Goal: Contribute content

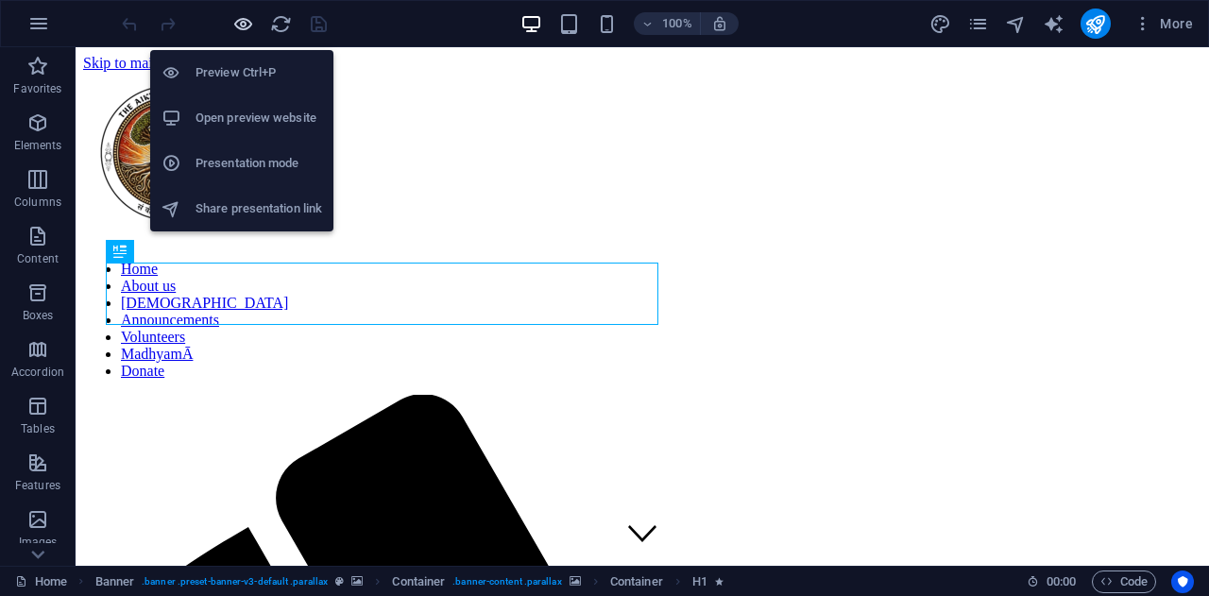
click at [236, 24] on icon "button" at bounding box center [243, 24] width 22 height 22
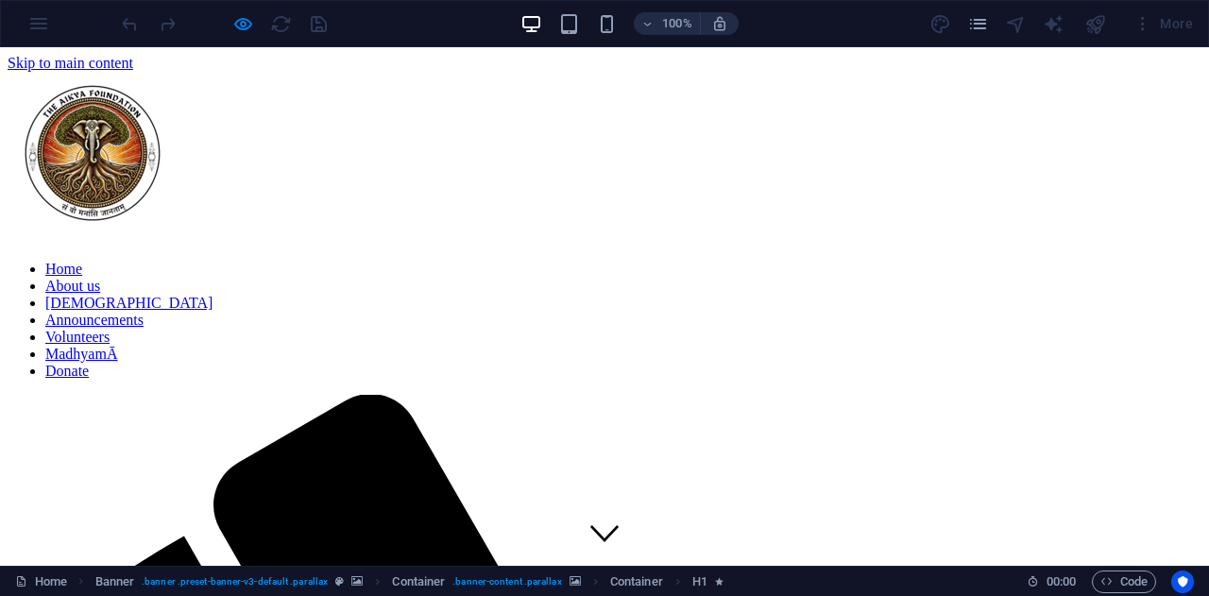
click at [100, 278] on link "About us" at bounding box center [72, 286] width 55 height 16
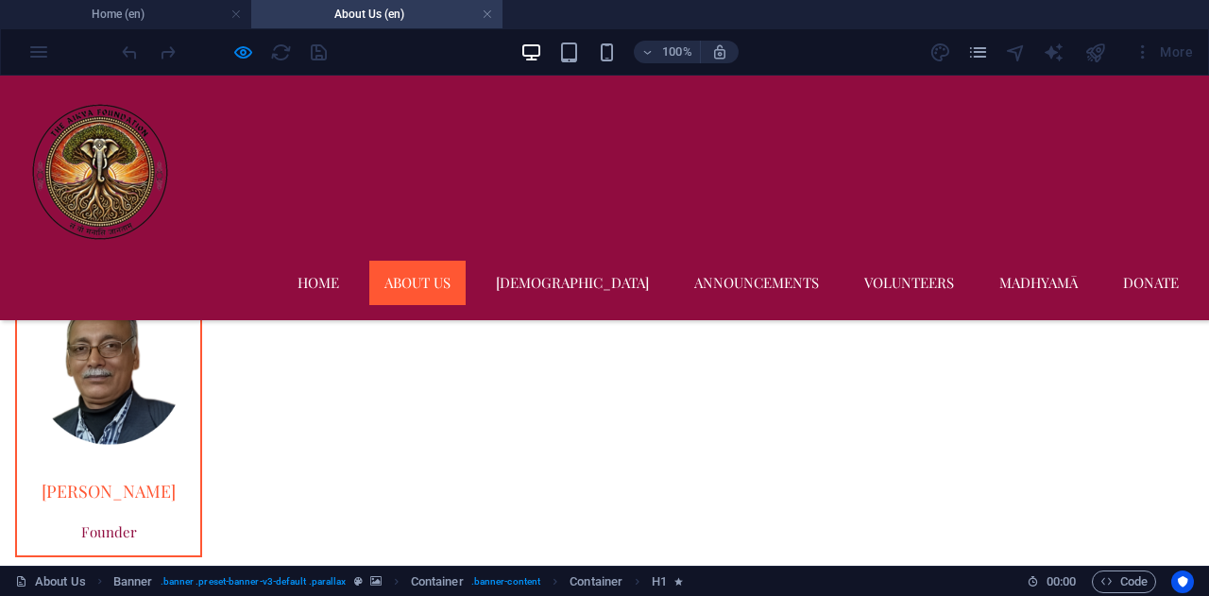
scroll to position [1648, 0]
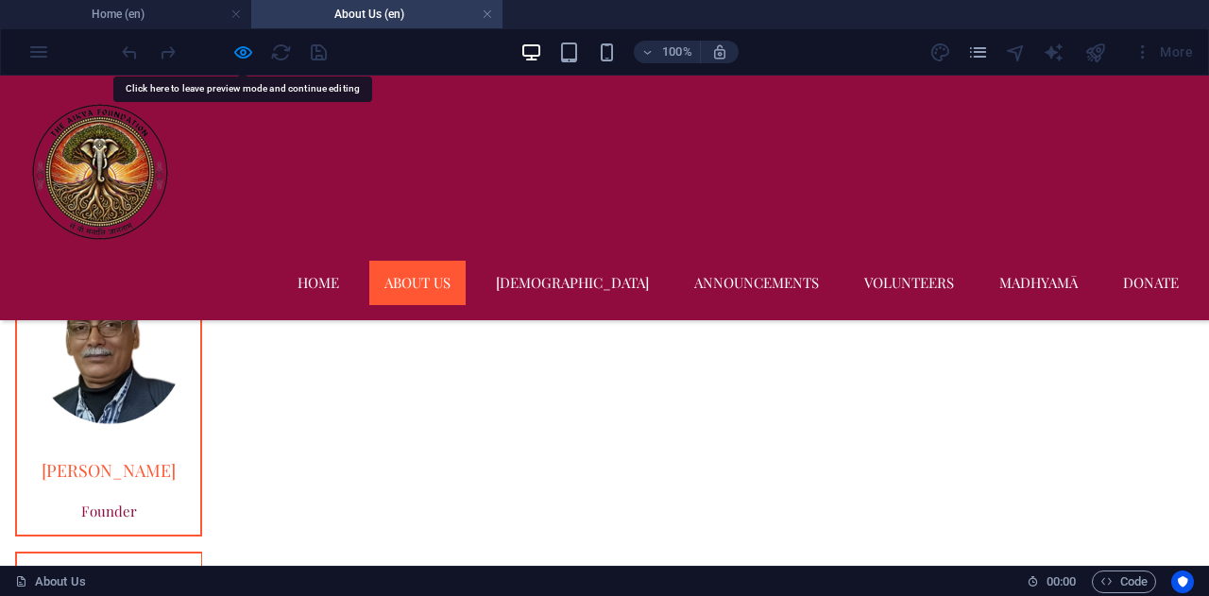
click at [240, 39] on div at bounding box center [224, 52] width 212 height 30
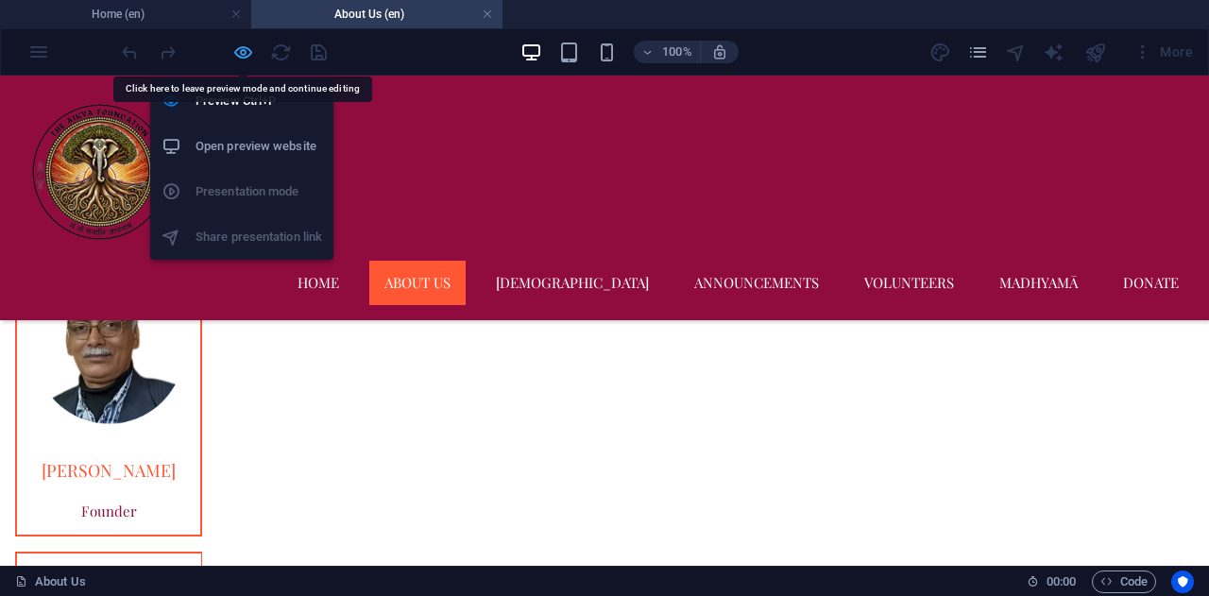
click at [240, 44] on icon "button" at bounding box center [243, 53] width 22 height 22
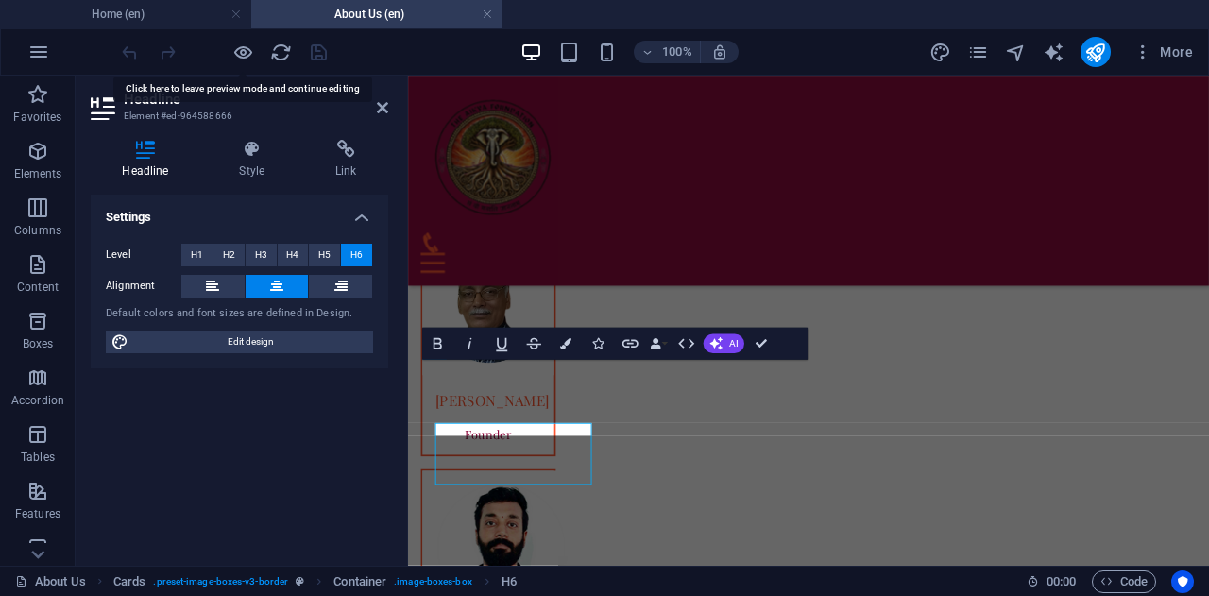
scroll to position [1626, 0]
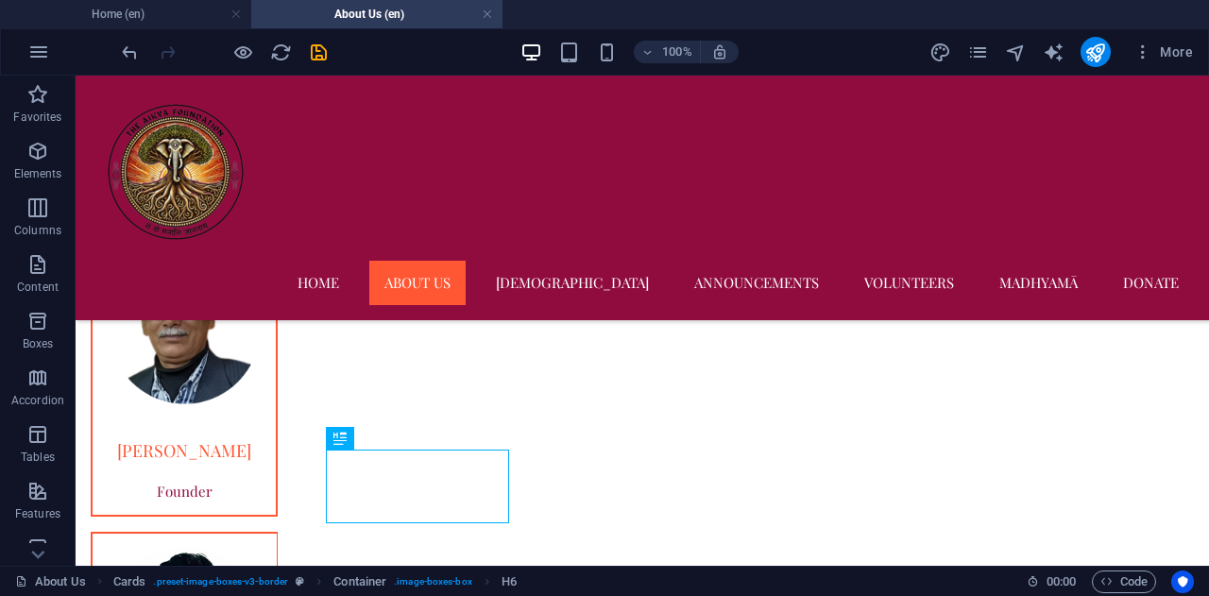
scroll to position [1659, 0]
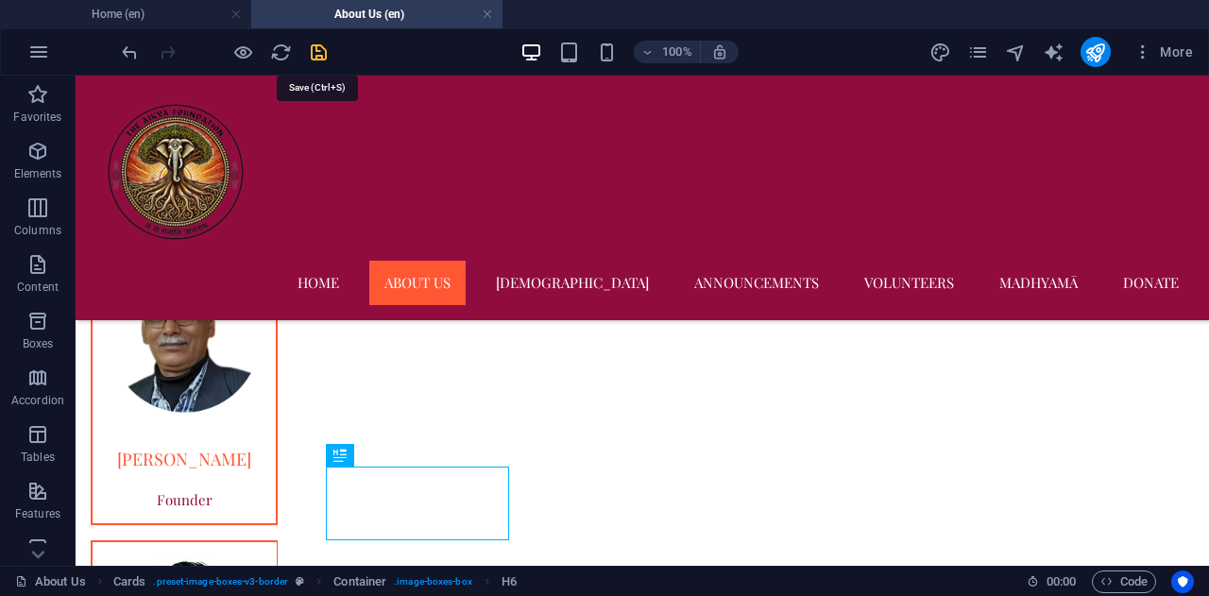
click at [327, 56] on icon "save" at bounding box center [319, 53] width 22 height 22
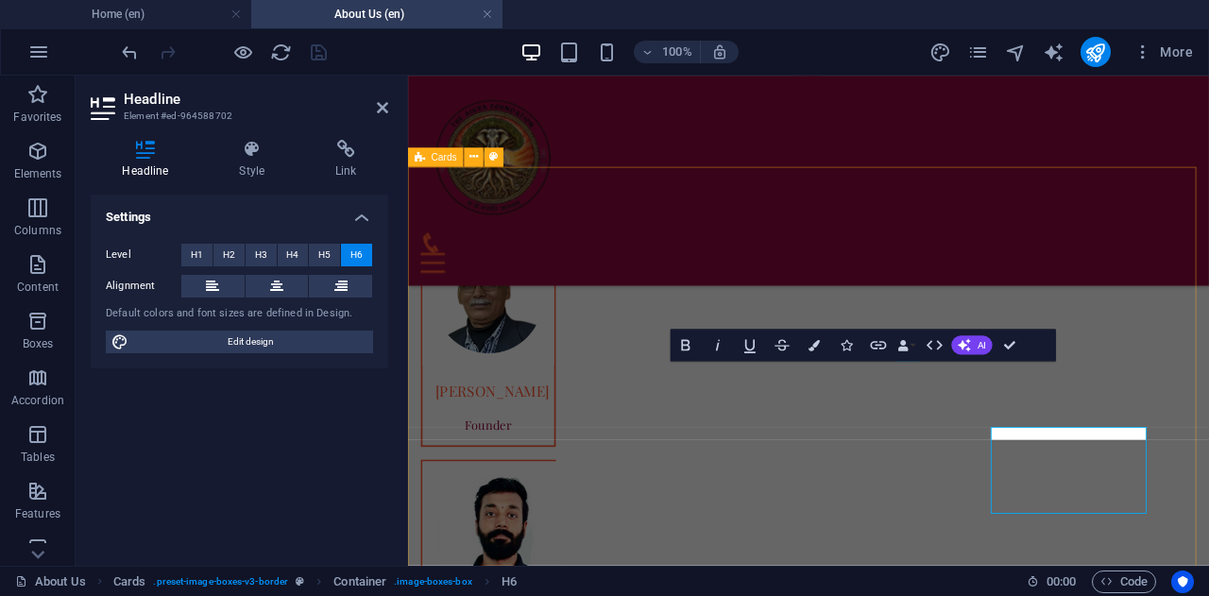
scroll to position [1637, 0]
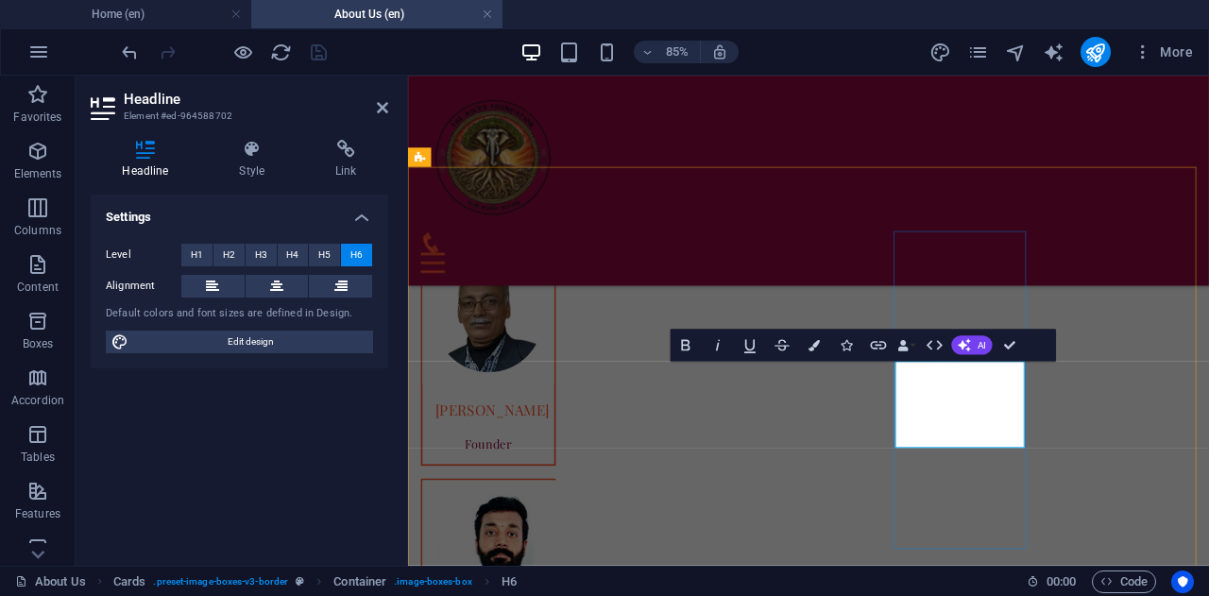
click at [1205, 211] on div "Home About us [PERSON_NAME] Announcements Volunteers [GEOGRAPHIC_DATA] Donate" at bounding box center [879, 200] width 943 height 248
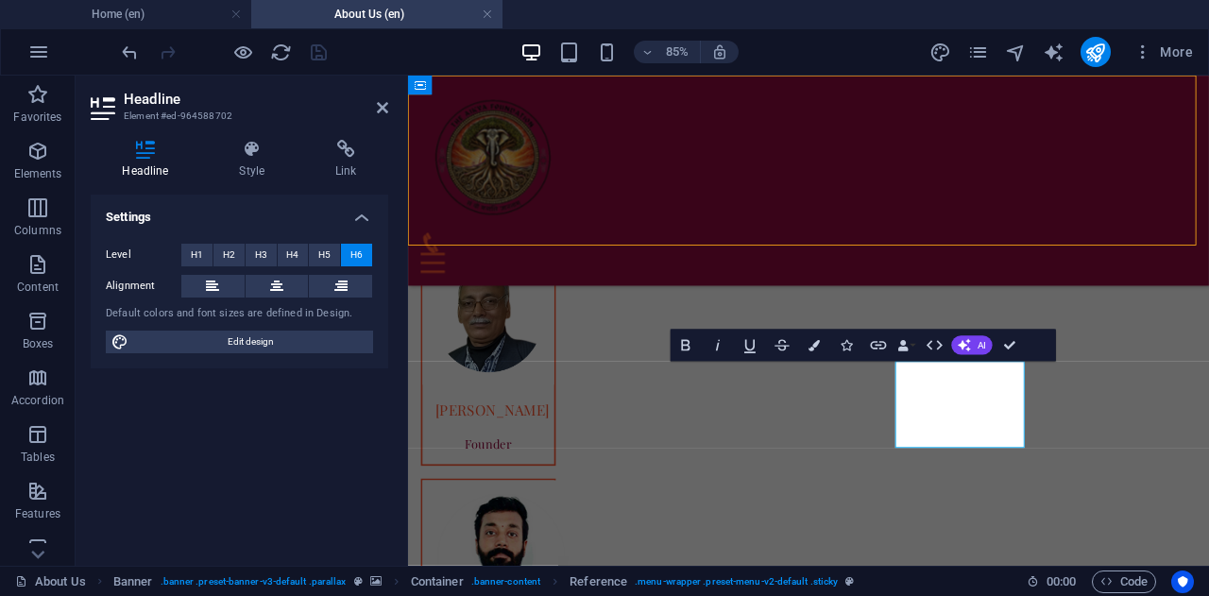
scroll to position [1659, 0]
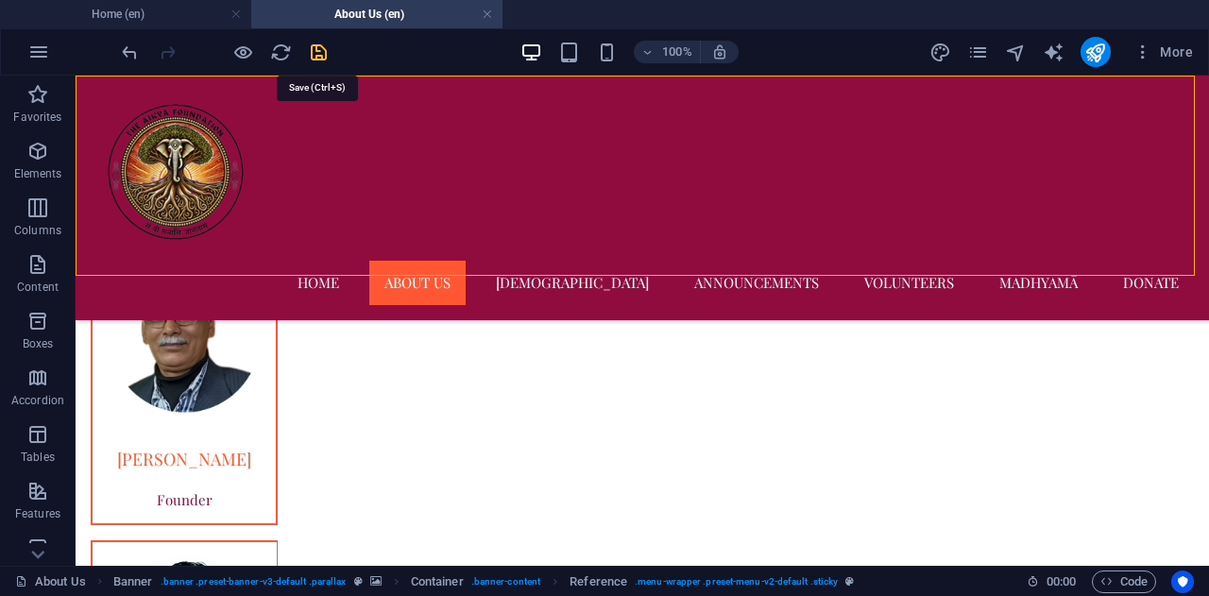
click at [318, 50] on icon "save" at bounding box center [319, 53] width 22 height 22
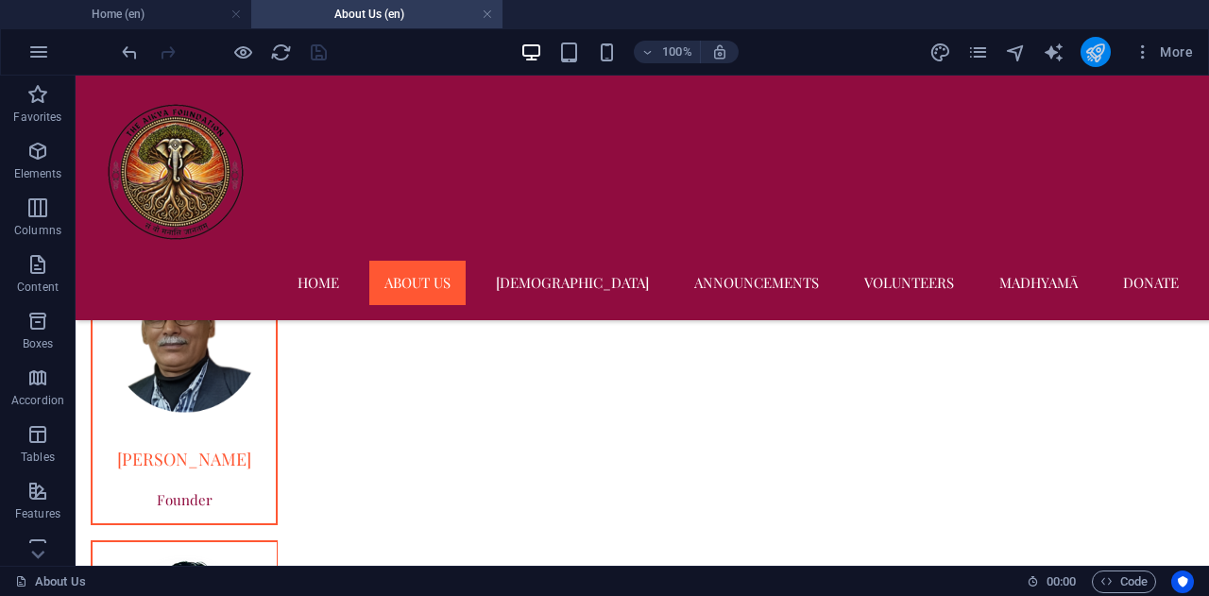
click at [1103, 62] on button "publish" at bounding box center [1096, 52] width 30 height 30
